Goal: Information Seeking & Learning: Learn about a topic

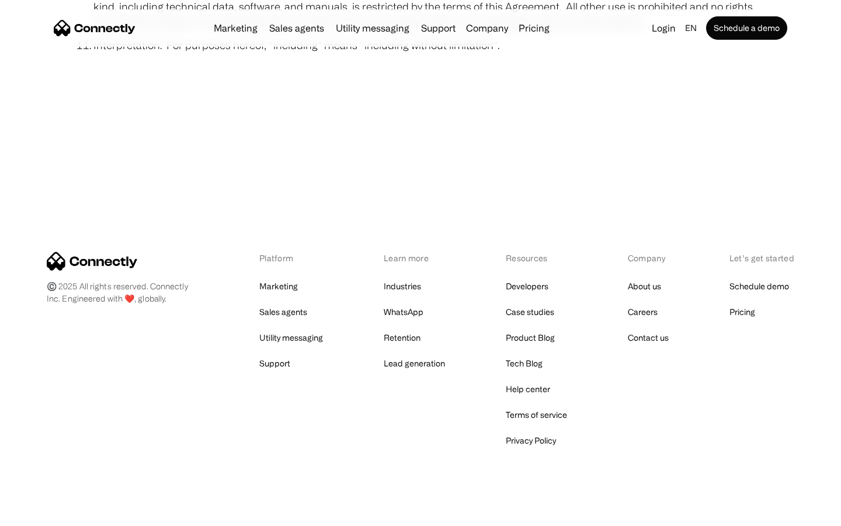
scroll to position [4292, 0]
